Goal: Task Accomplishment & Management: Complete application form

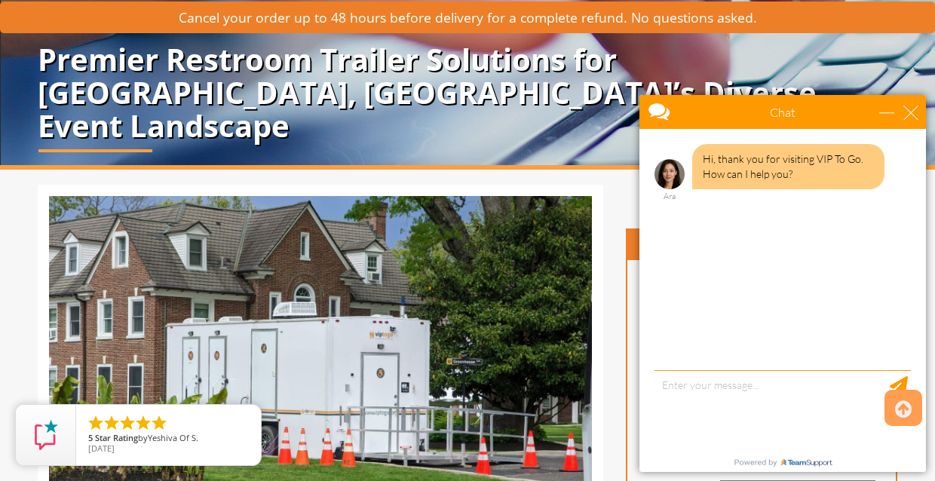
scroll to position [134, 0]
click at [909, 110] on div "close" at bounding box center [910, 112] width 15 height 15
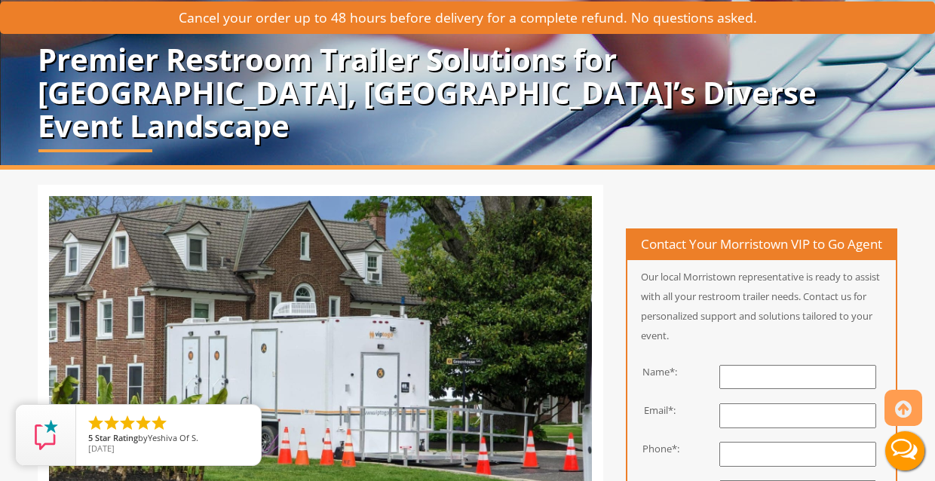
scroll to position [0, 0]
type input "[PERSON_NAME]"
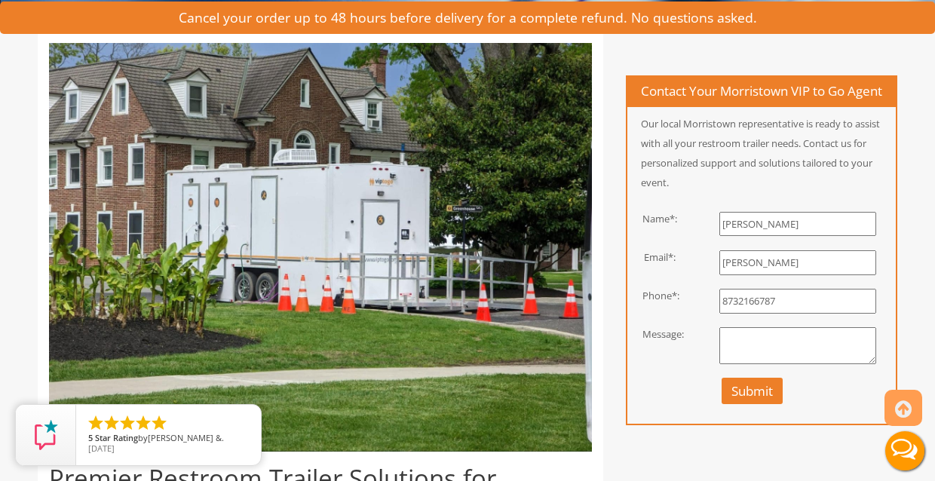
scroll to position [285, 0]
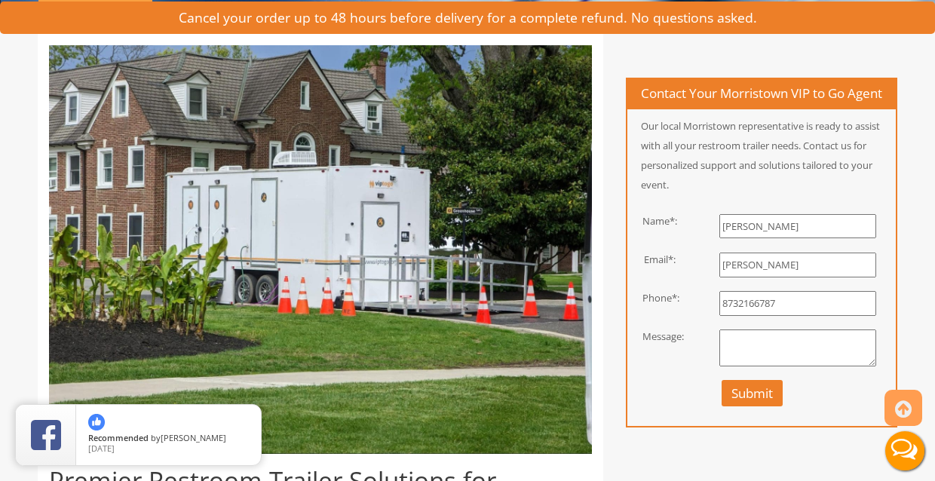
click at [731, 316] on input "8732166787" at bounding box center [797, 303] width 157 height 25
drag, startPoint x: 728, startPoint y: 315, endPoint x: 721, endPoint y: 313, distance: 7.9
click at [721, 314] on input "8732166787" at bounding box center [797, 303] width 157 height 25
type input "9732166787"
click at [744, 359] on textarea at bounding box center [797, 348] width 157 height 38
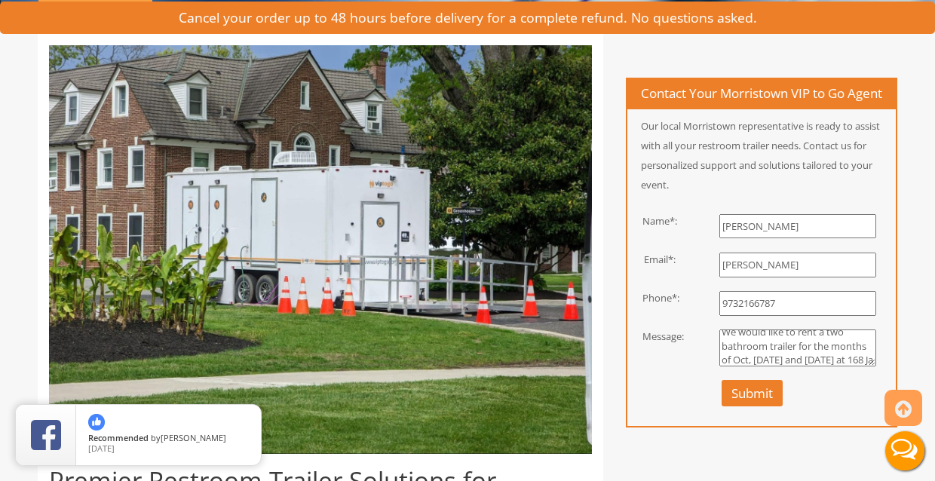
scroll to position [23, 0]
type textarea "We would like to rent a two bathroom trailer for the months of Oct, [DATE] and …"
click at [766, 406] on button "Submit" at bounding box center [752, 393] width 61 height 26
drag, startPoint x: 754, startPoint y: 244, endPoint x: 712, endPoint y: 242, distance: 41.5
click at [712, 242] on div "[PERSON_NAME]" at bounding box center [798, 233] width 219 height 38
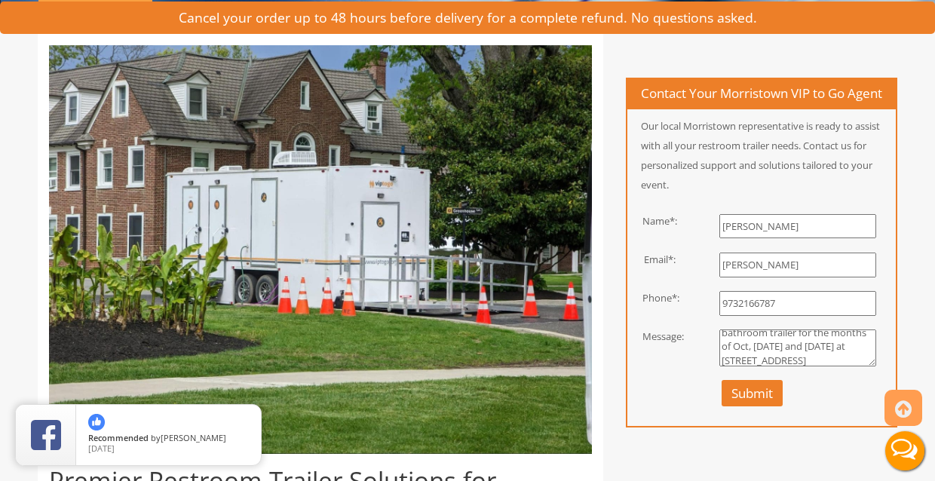
type input "[PERSON_NAME]"
type input "tjkennedy4422"
type input "[EMAIL_ADDRESS][DOMAIN_NAME]"
click at [759, 406] on button "Submit" at bounding box center [752, 393] width 61 height 26
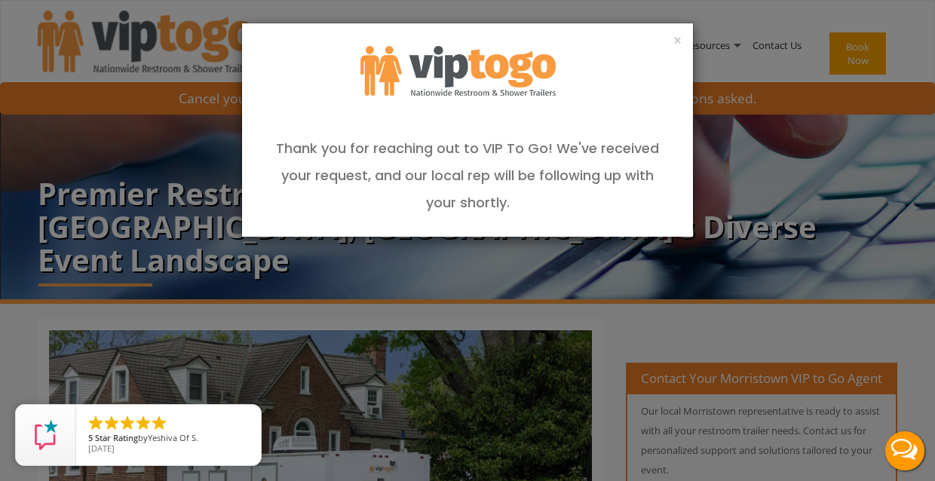
click at [721, 277] on div "× Thank you for reaching out to VIP To Go! We've received your request, and our…" at bounding box center [467, 240] width 935 height 481
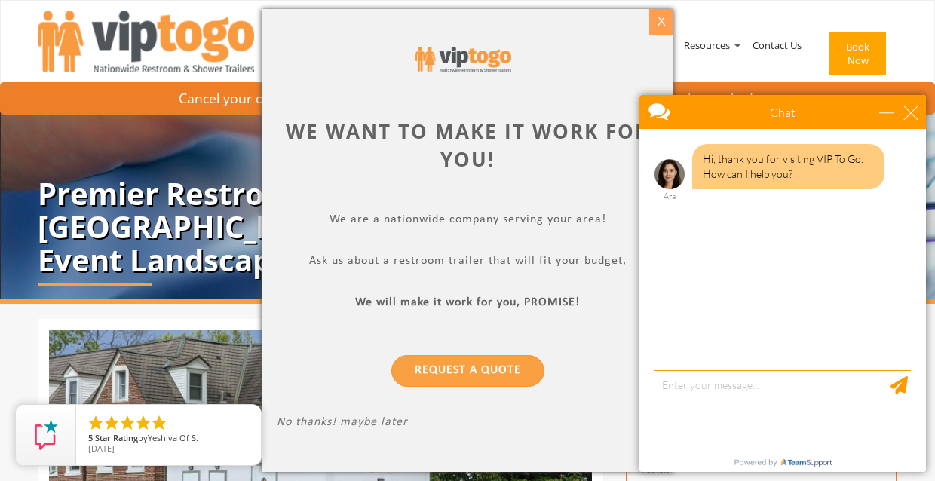
click at [661, 22] on div "X" at bounding box center [660, 22] width 23 height 26
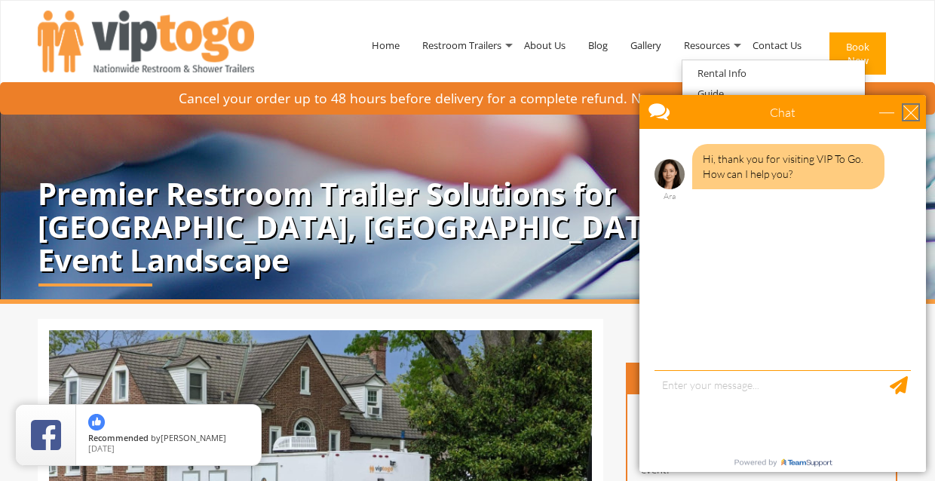
click at [905, 111] on div "close" at bounding box center [910, 112] width 15 height 15
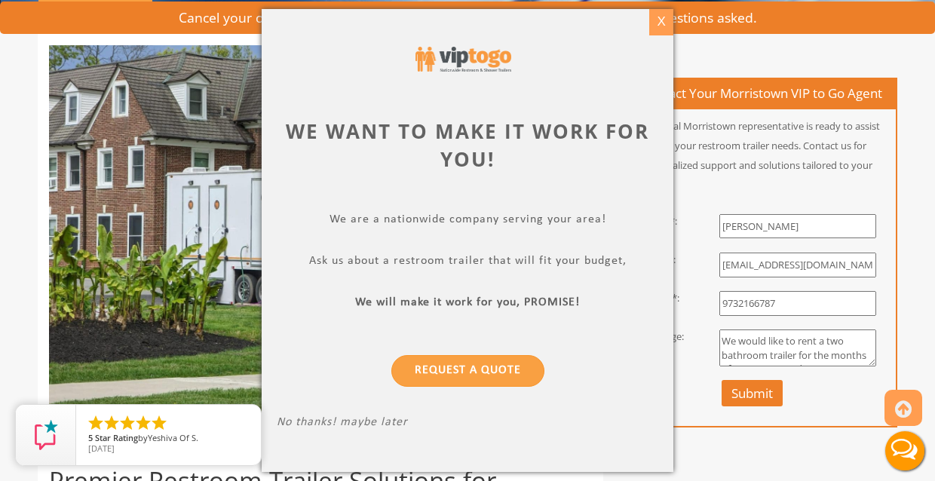
click at [659, 25] on div "X" at bounding box center [660, 22] width 23 height 26
